Goal: Transaction & Acquisition: Purchase product/service

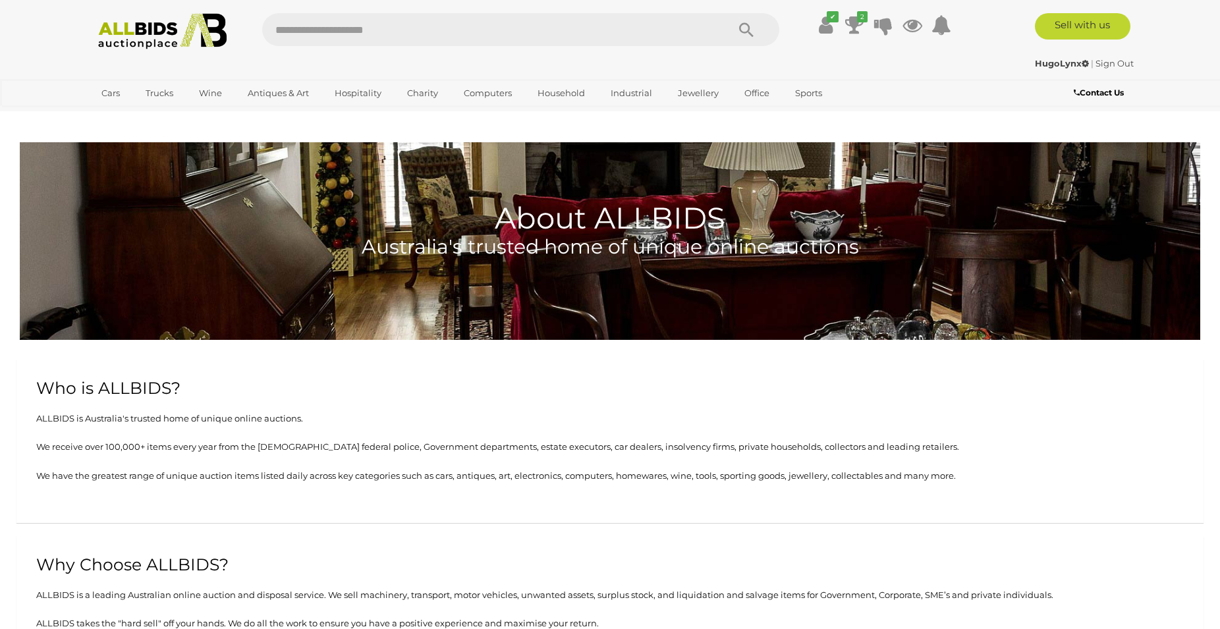
scroll to position [2923, 0]
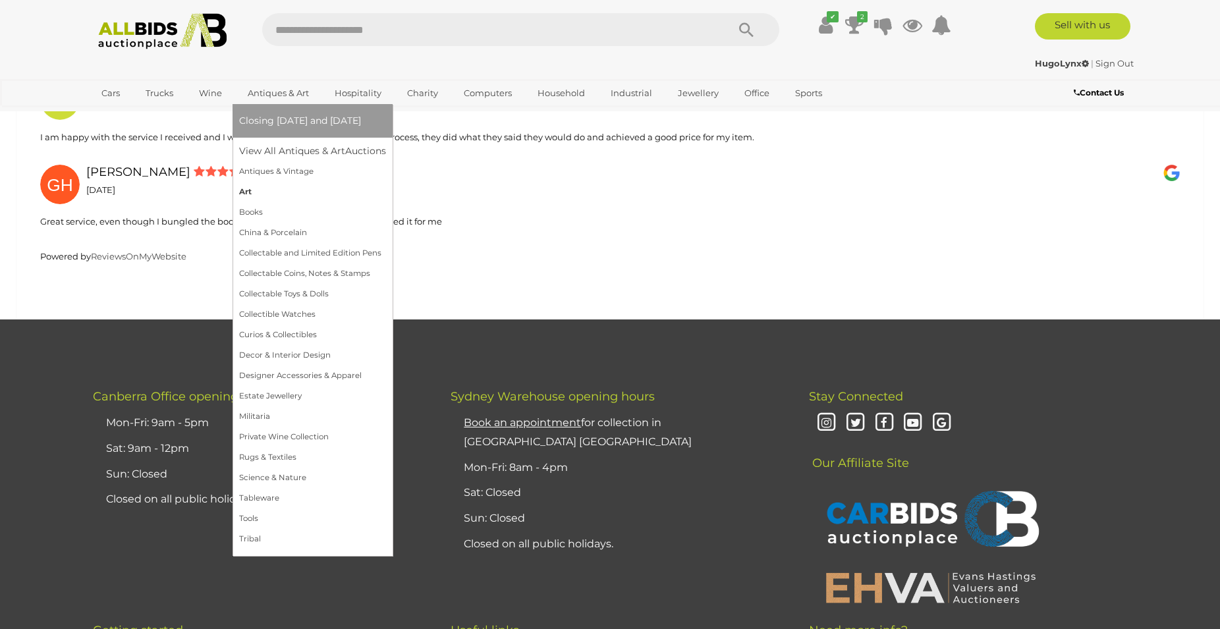
click at [244, 196] on link "Art" at bounding box center [312, 192] width 147 height 20
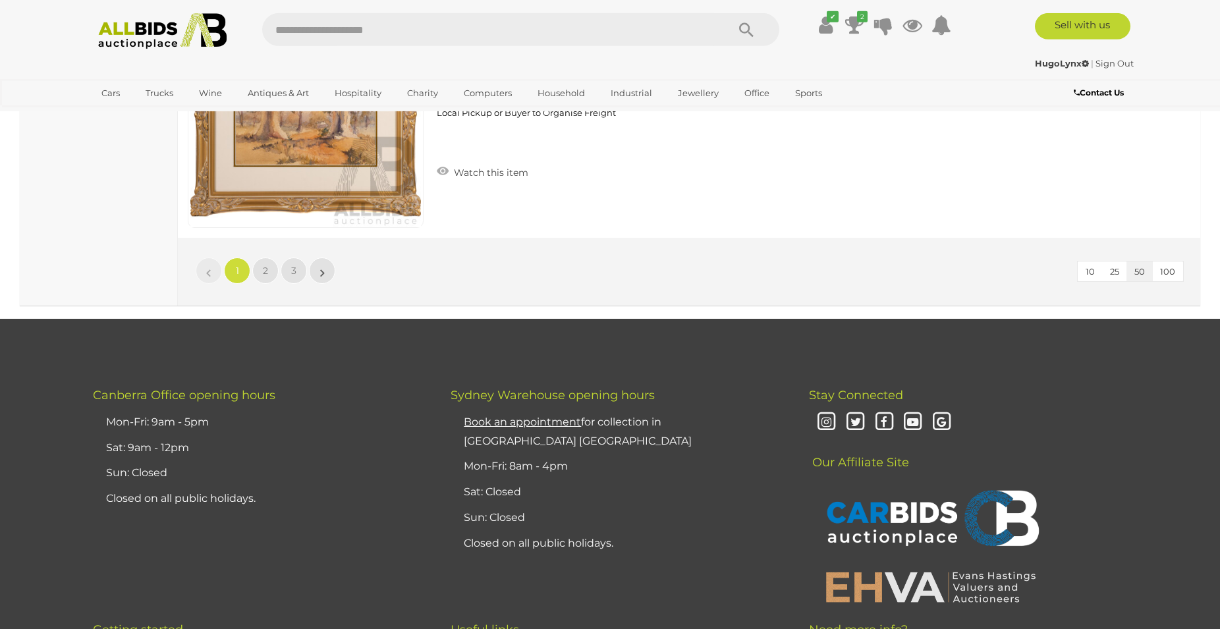
scroll to position [12638, 0]
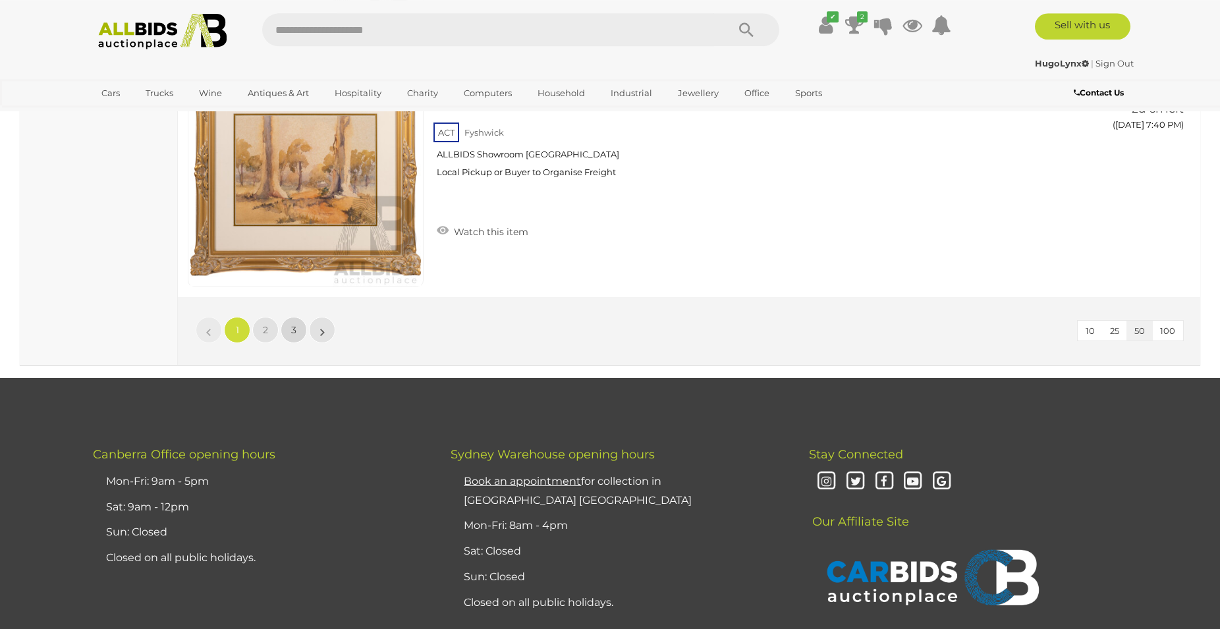
click at [289, 342] on link "3" at bounding box center [294, 330] width 26 height 26
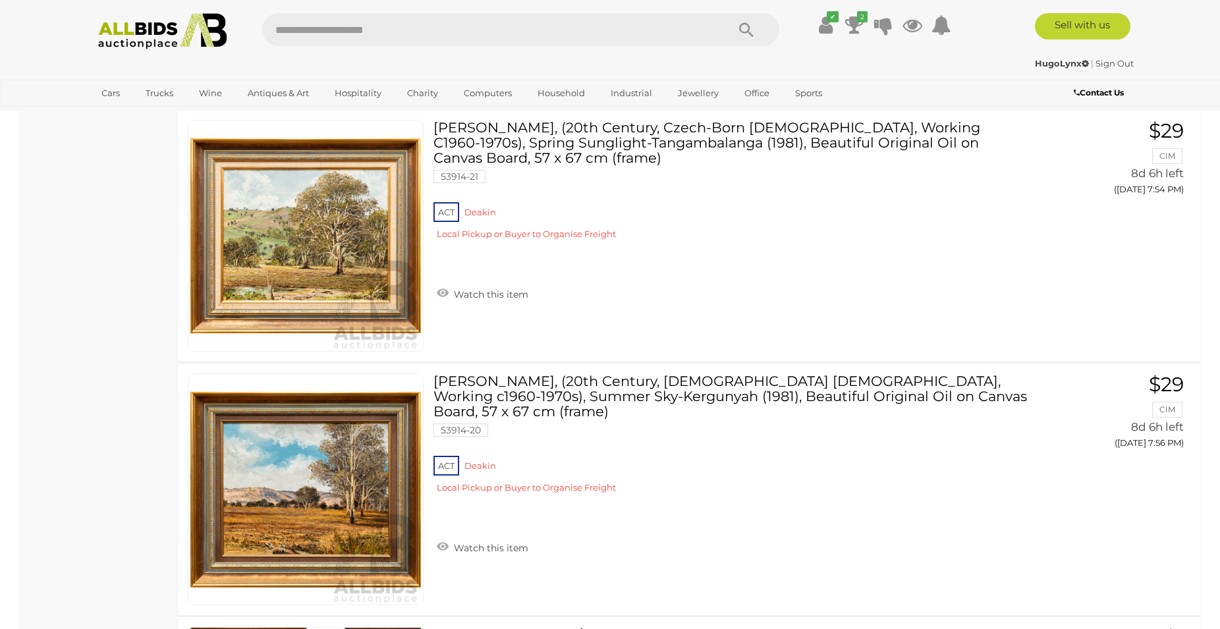
scroll to position [4693, 0]
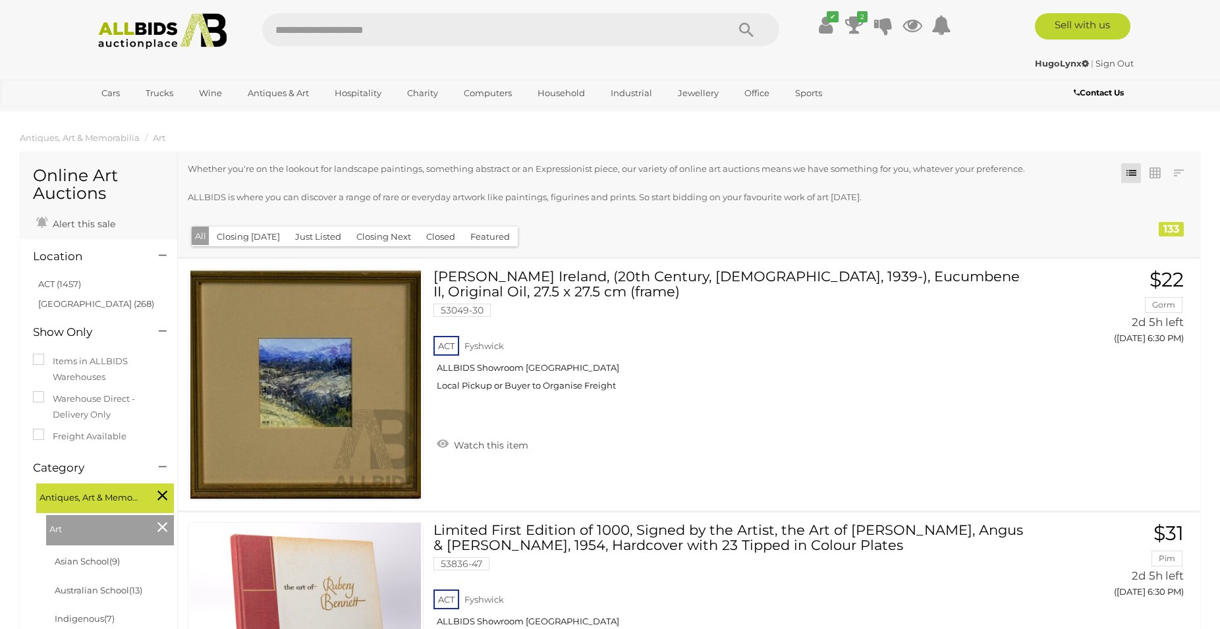
click at [379, 27] on input "text" at bounding box center [488, 29] width 452 height 33
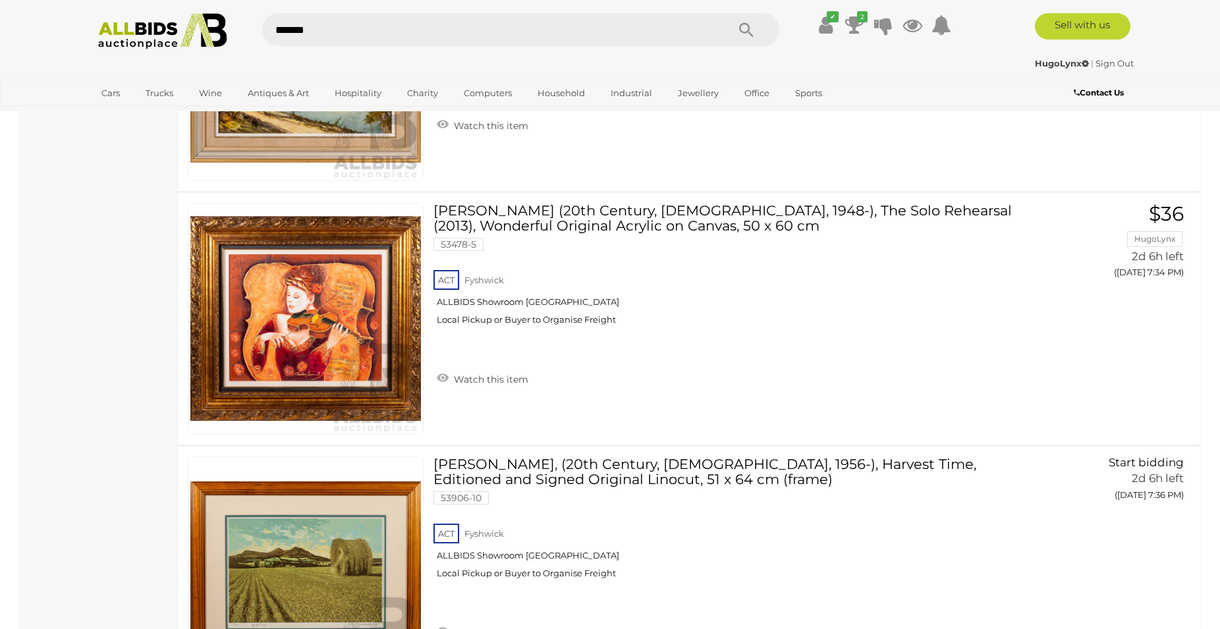
type input "********"
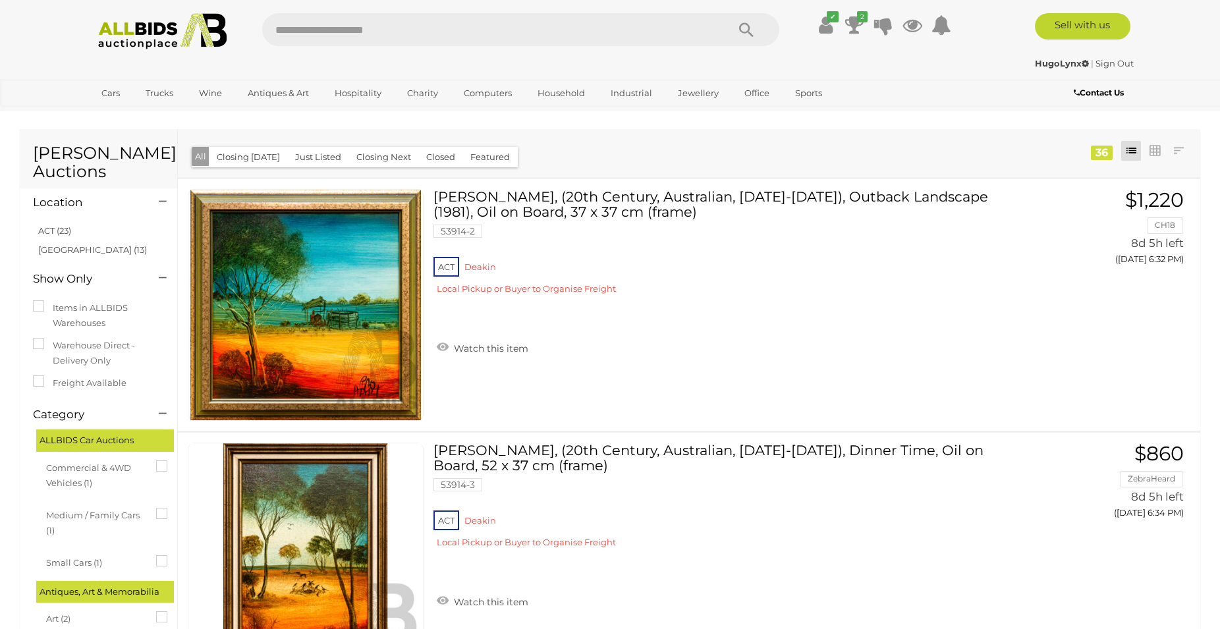
drag, startPoint x: 0, startPoint y: 0, endPoint x: 273, endPoint y: 221, distance: 351.3
click at [273, 46] on input "text" at bounding box center [488, 29] width 452 height 33
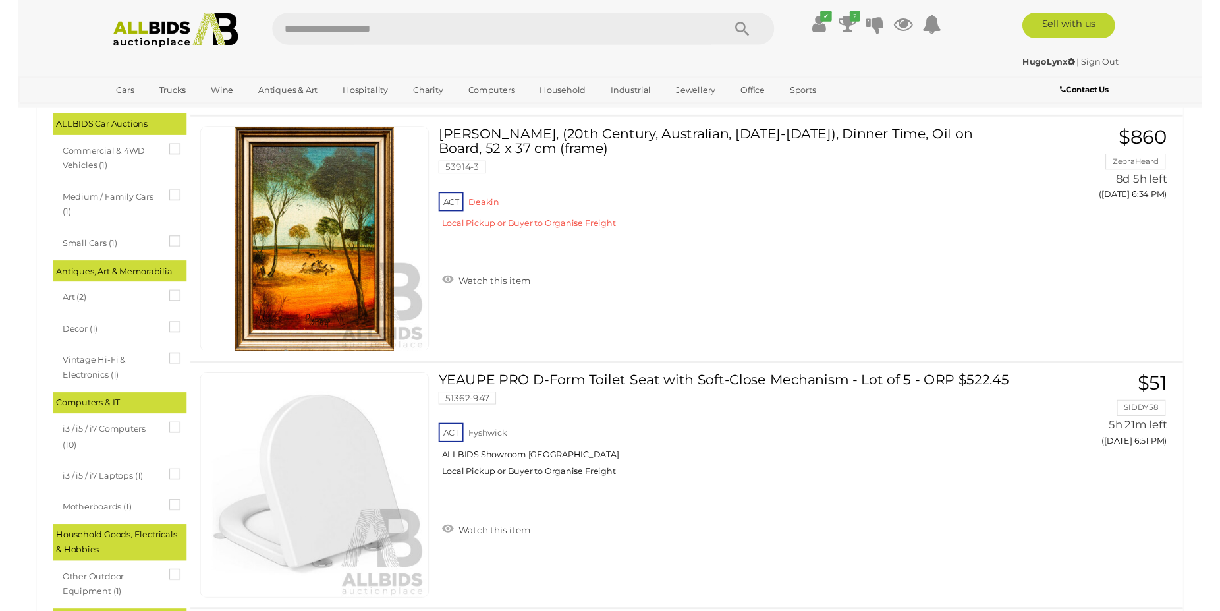
scroll to position [324, 0]
